Goal: Navigation & Orientation: Find specific page/section

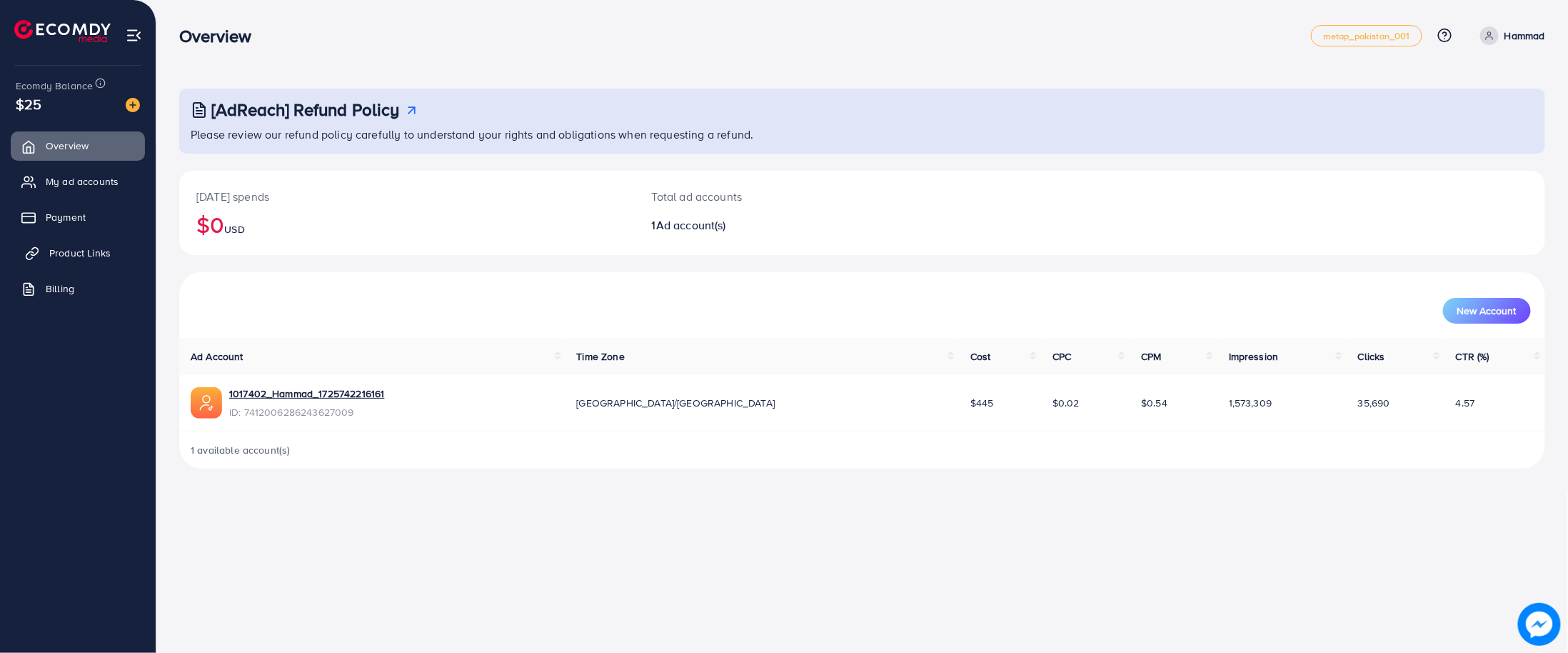
click at [54, 257] on span "Product Links" at bounding box center [79, 253] width 62 height 15
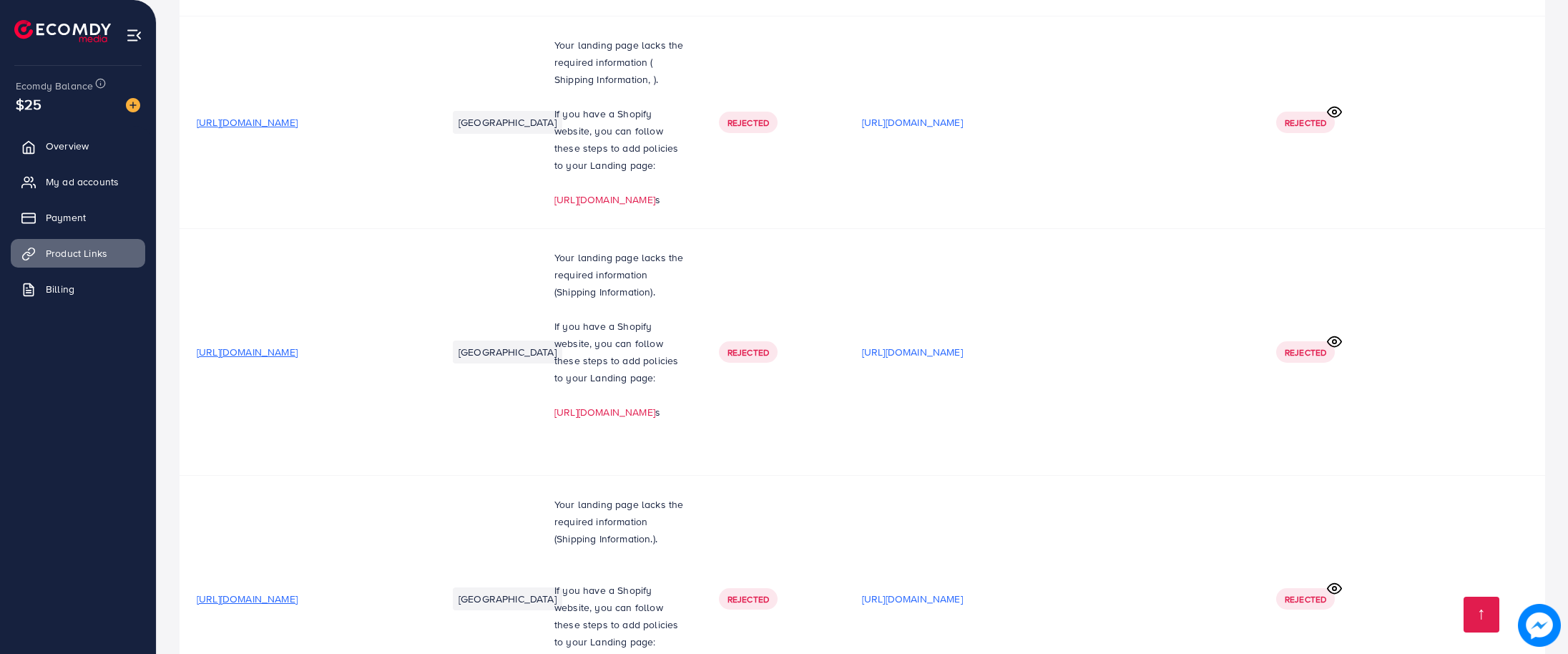
scroll to position [11625, 0]
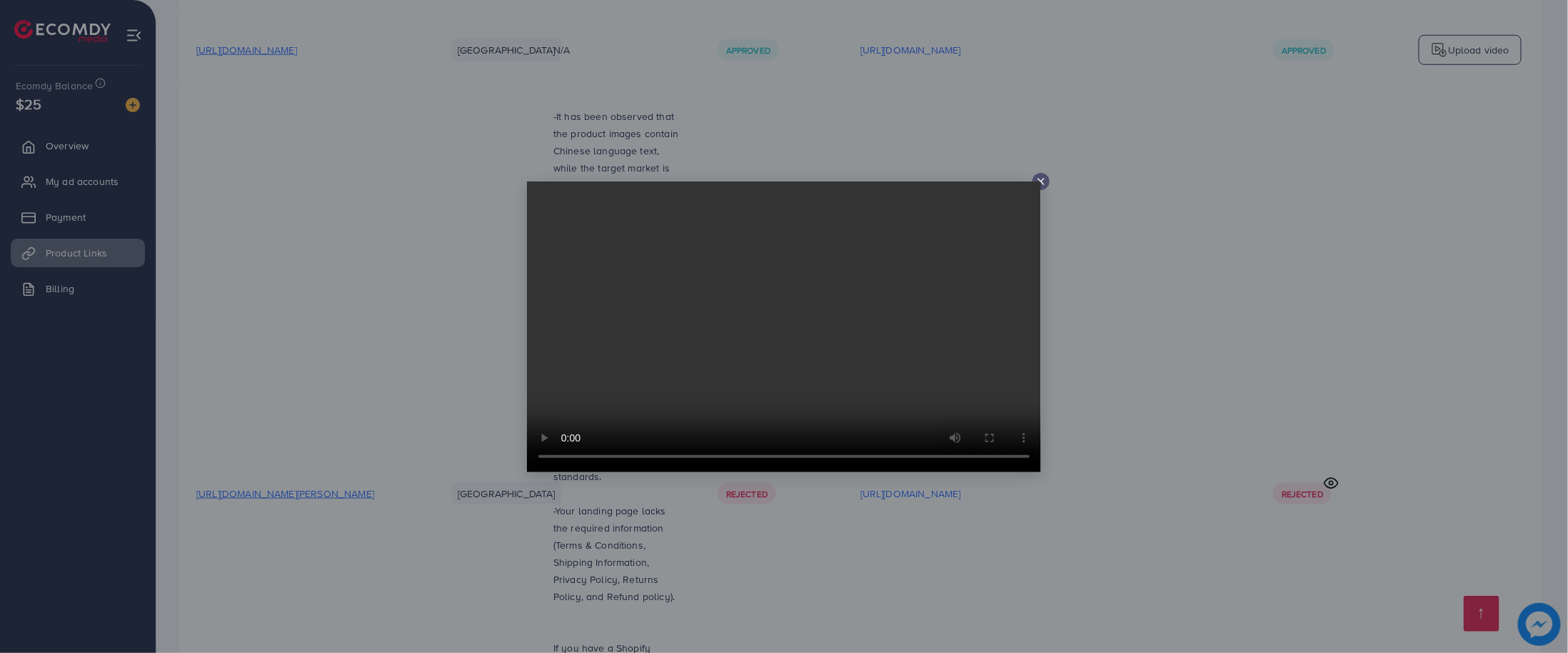
click at [1041, 175] on icon at bounding box center [1041, 181] width 12 height 12
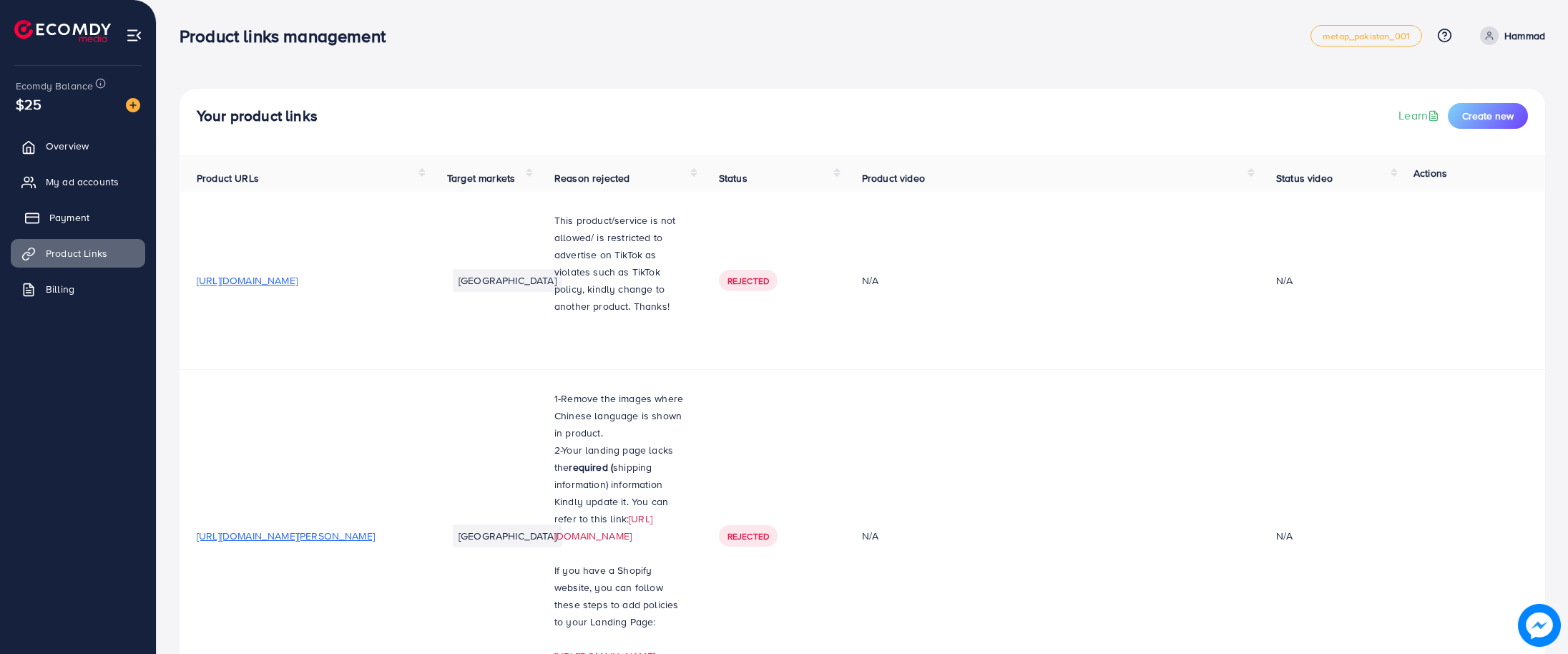
click at [57, 224] on span "Payment" at bounding box center [69, 217] width 40 height 15
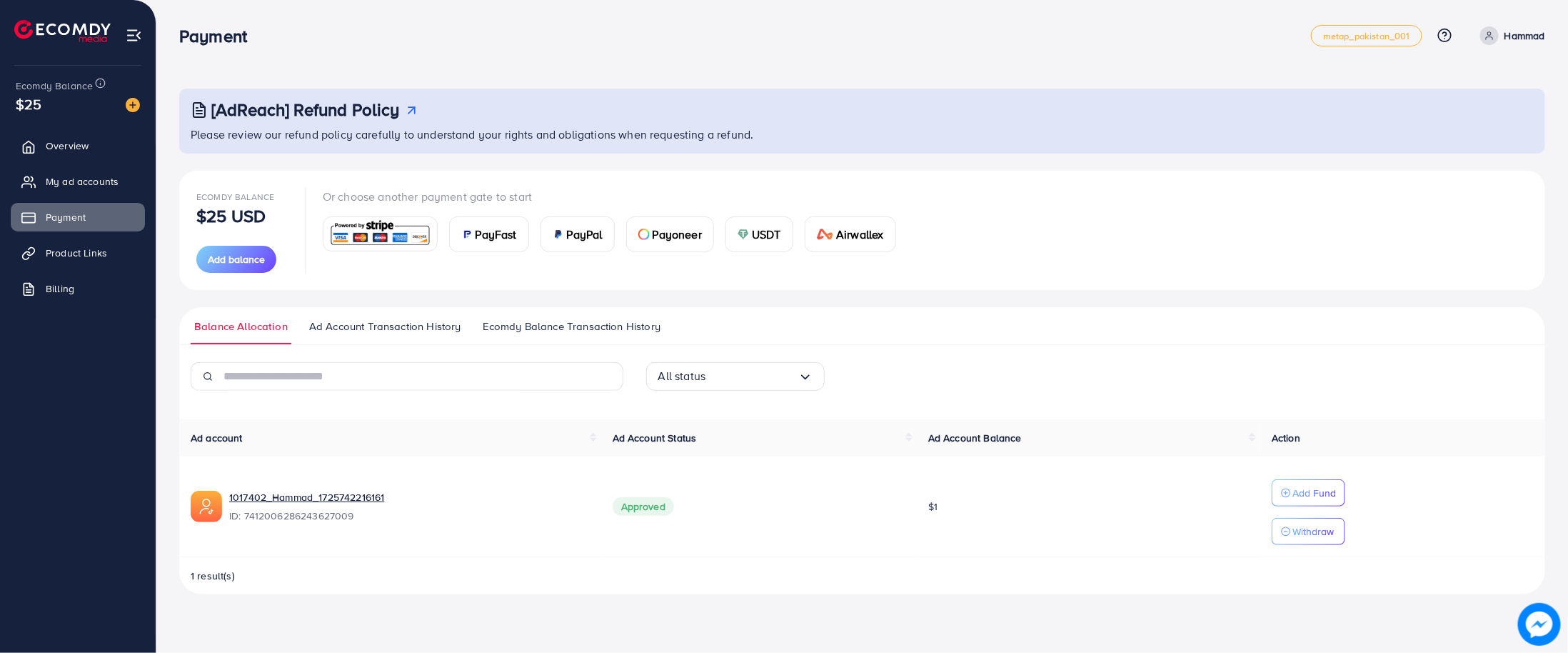
click at [312, 487] on td "1017402_Hammad_1725742216161 ID: 7412006286243627009" at bounding box center [390, 506] width 422 height 101
click at [265, 495] on link "1017402_Hammad_1725742216161" at bounding box center [409, 496] width 360 height 15
click at [107, 256] on span "Product Links" at bounding box center [79, 253] width 62 height 15
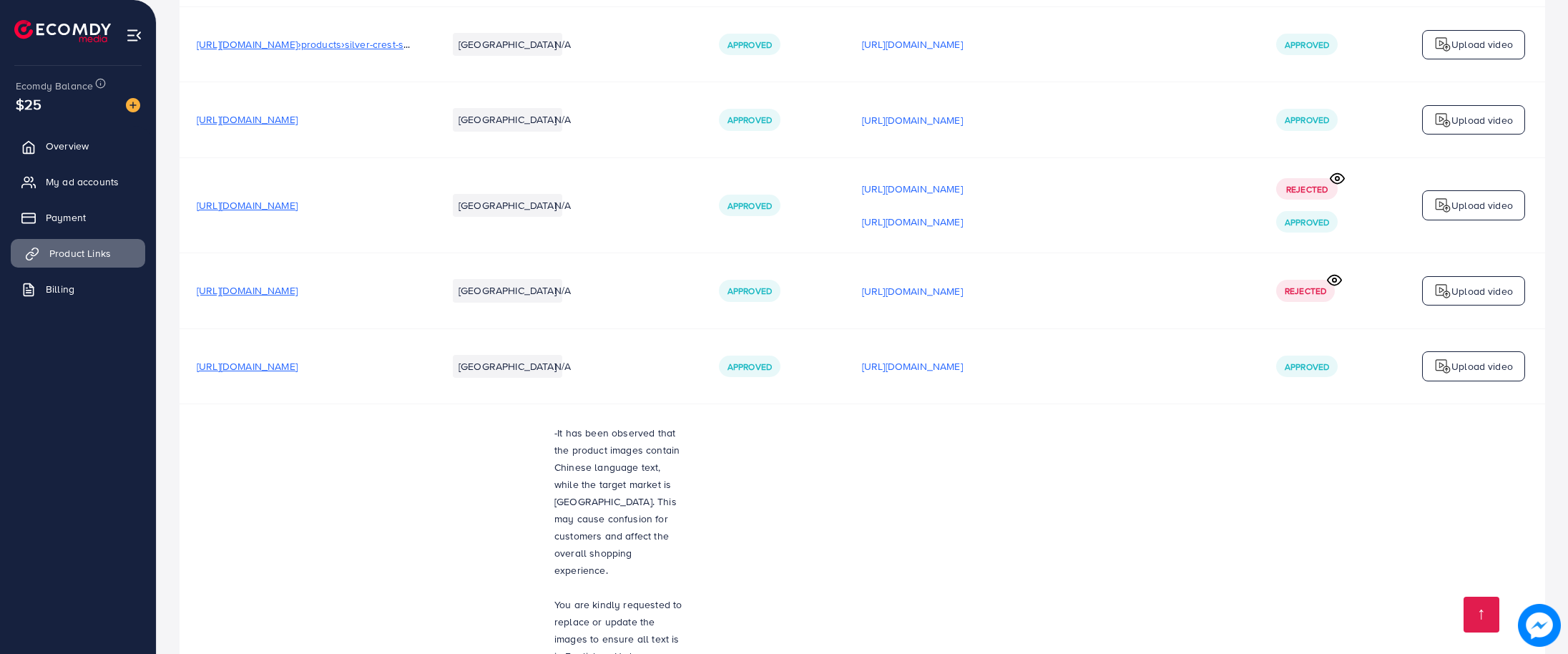
scroll to position [11625, 0]
